Goal: Task Accomplishment & Management: Use online tool/utility

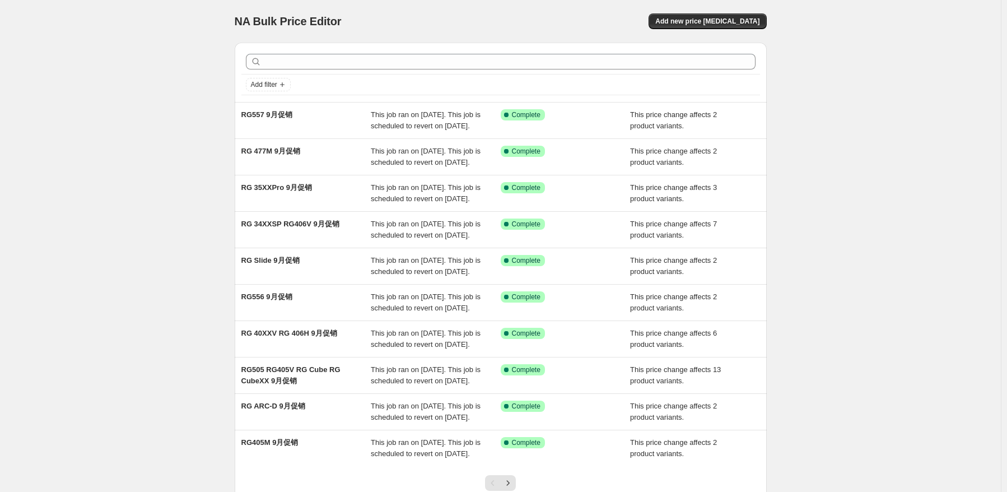
click at [721, 8] on div "NA Bulk Price Editor. This page is ready NA Bulk Price Editor Add new price [ME…" at bounding box center [501, 21] width 532 height 43
click at [721, 26] on button "Add new price [MEDICAL_DATA]" at bounding box center [708, 21] width 118 height 16
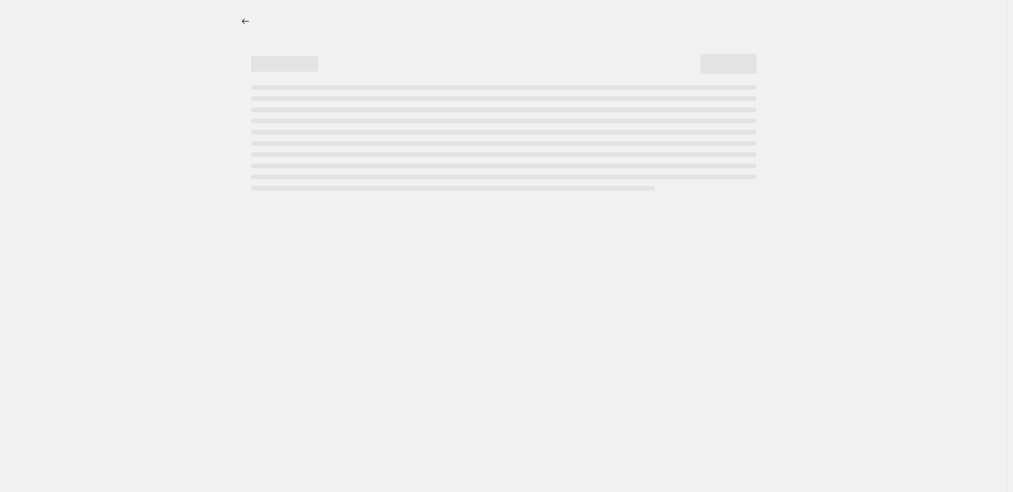
select select "percentage"
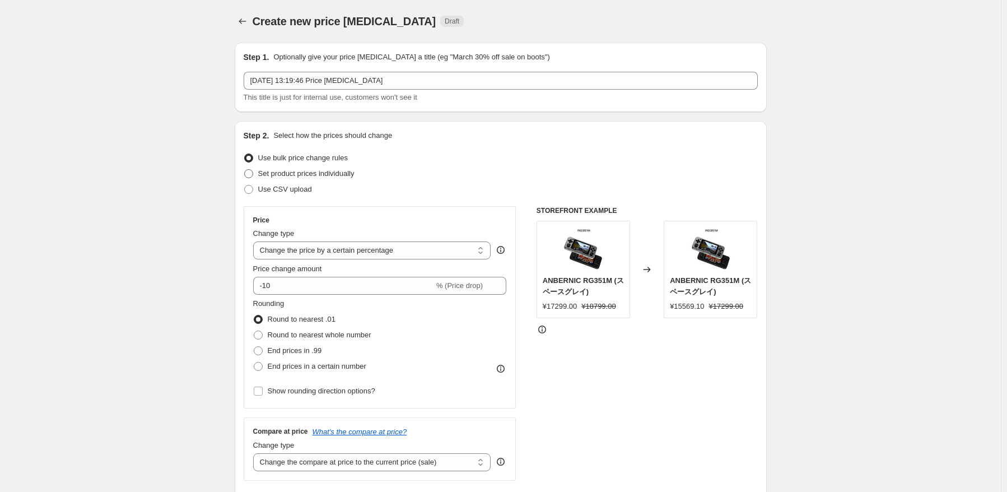
click at [329, 176] on span "Set product prices individually" at bounding box center [306, 173] width 96 height 8
click at [245, 170] on input "Set product prices individually" at bounding box center [244, 169] width 1 height 1
radio input "true"
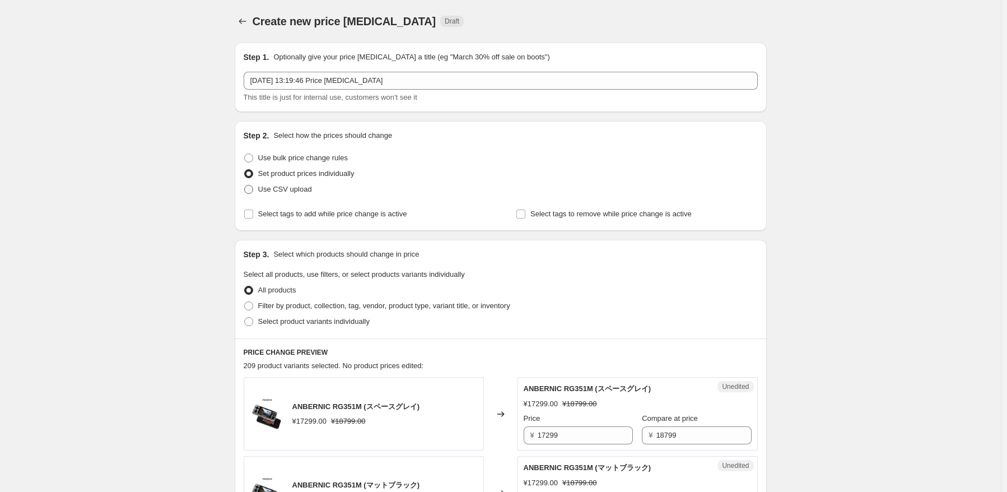
click at [300, 189] on span "Use CSV upload" at bounding box center [285, 189] width 54 height 8
click at [245, 185] on input "Use CSV upload" at bounding box center [244, 185] width 1 height 1
radio input "true"
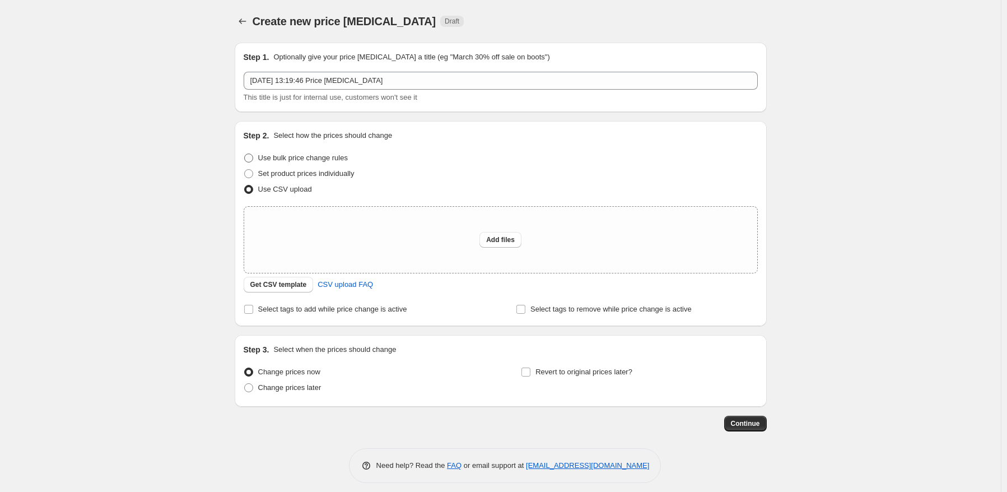
click at [311, 161] on span "Use bulk price change rules" at bounding box center [303, 157] width 90 height 8
click at [245, 154] on input "Use bulk price change rules" at bounding box center [244, 153] width 1 height 1
radio input "true"
select select "percentage"
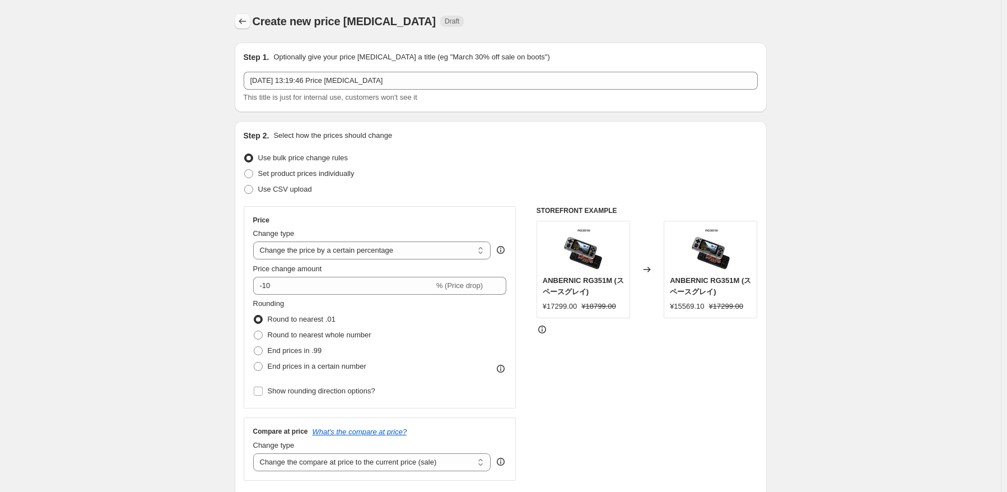
click at [242, 24] on icon "Price change jobs" at bounding box center [242, 21] width 11 height 11
